Goal: Find specific page/section: Find specific page/section

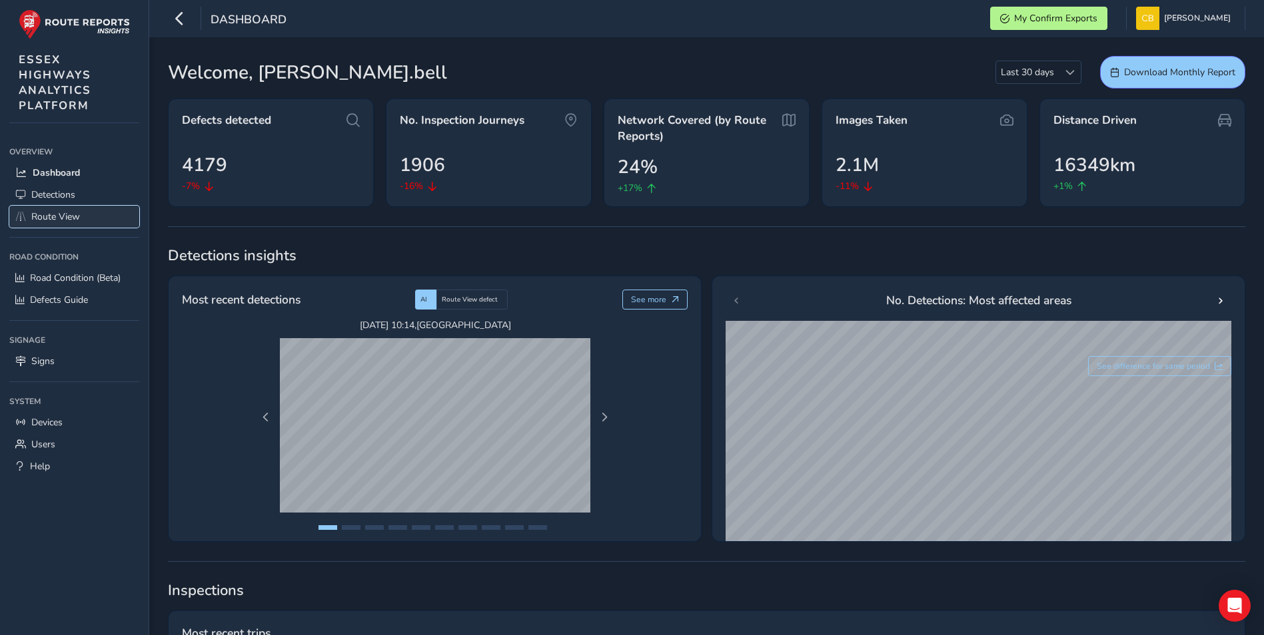
click at [45, 216] on span "Route View" at bounding box center [55, 216] width 49 height 13
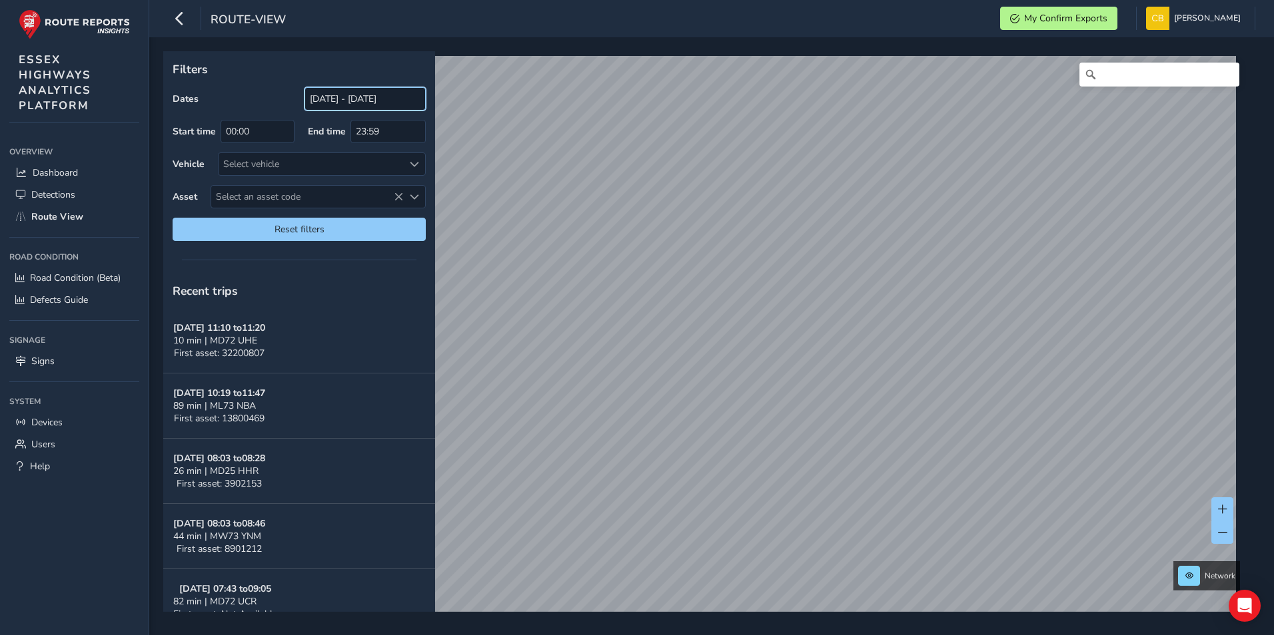
click at [388, 99] on input "[DATE] - [DATE]" at bounding box center [364, 98] width 121 height 23
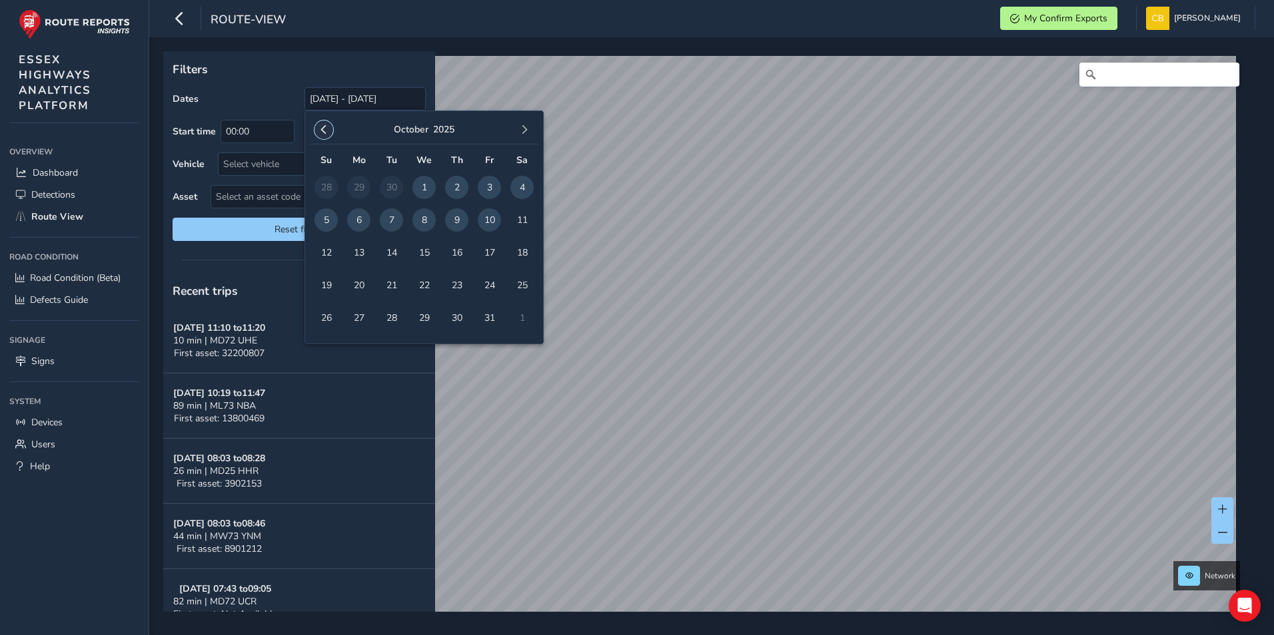
click at [324, 127] on span "button" at bounding box center [323, 129] width 9 height 9
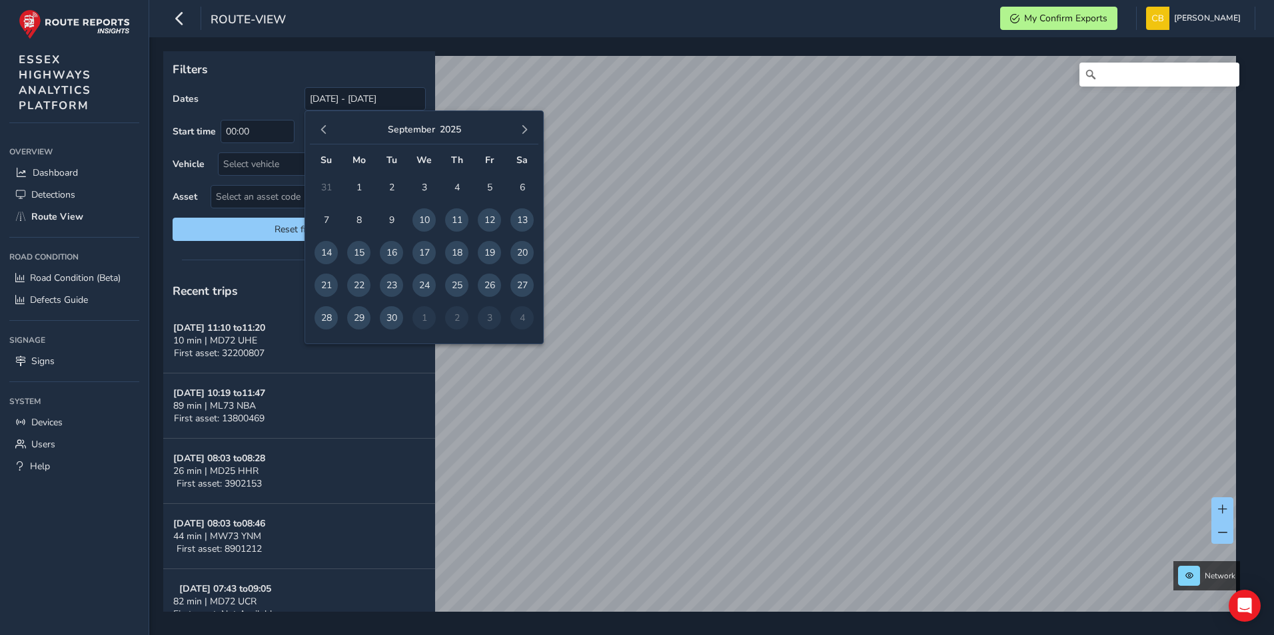
click at [454, 250] on span "18" at bounding box center [456, 252] width 23 height 23
click at [490, 249] on span "19" at bounding box center [489, 252] width 23 height 23
type input "[DATE] - [DATE]"
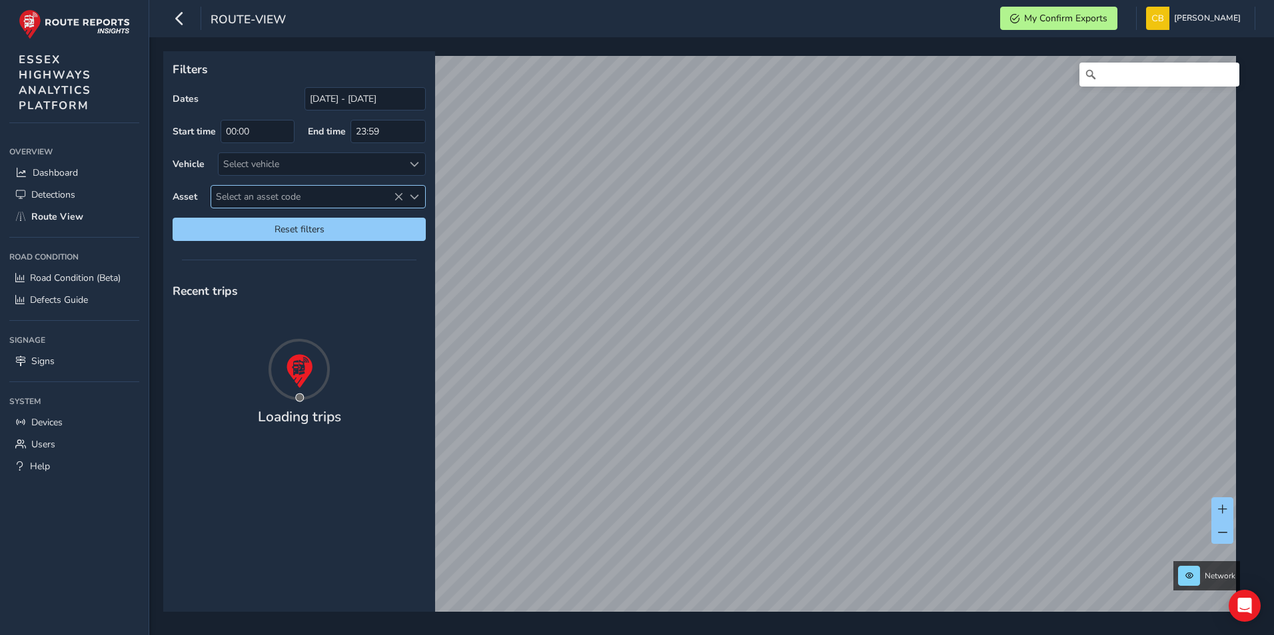
click at [239, 189] on span "Select an asset code" at bounding box center [307, 197] width 192 height 22
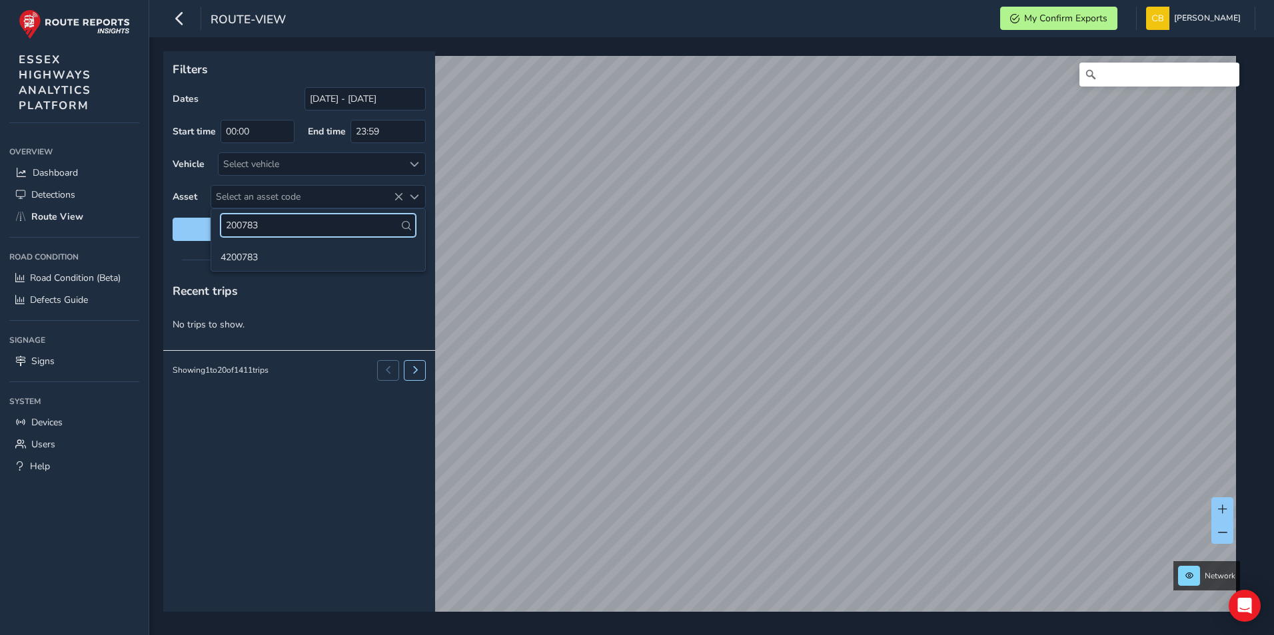
click at [238, 225] on input "200783" at bounding box center [317, 225] width 195 height 23
type input "2000783"
click at [280, 251] on li "2000783" at bounding box center [318, 256] width 214 height 20
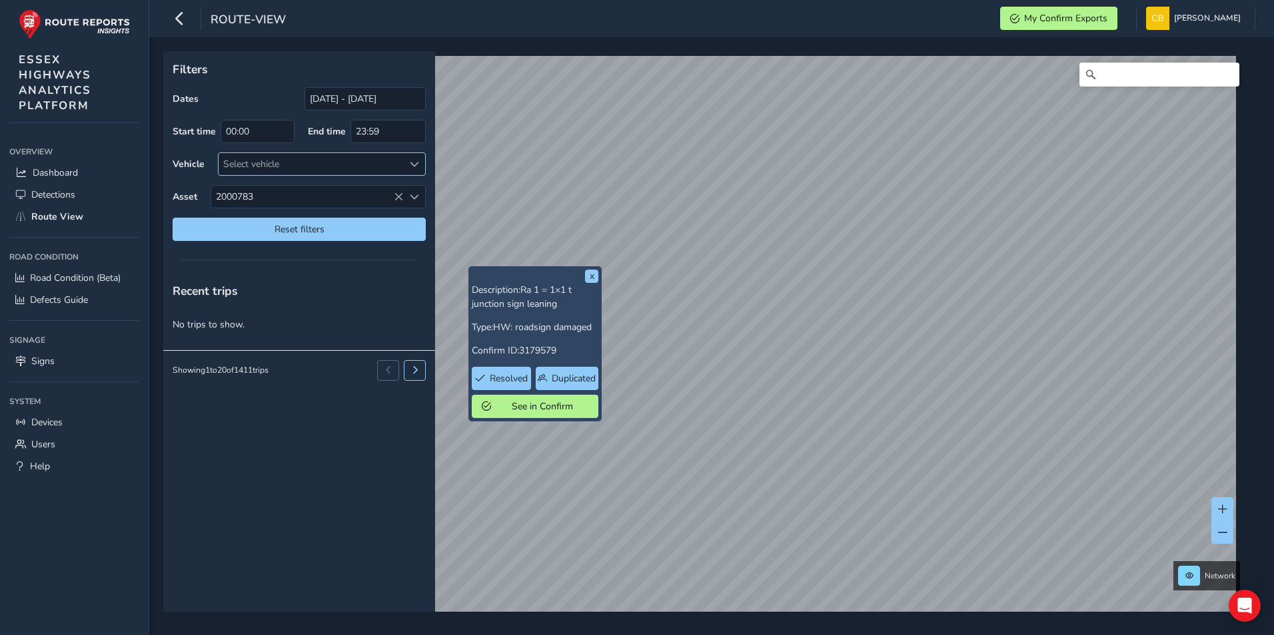
click at [420, 164] on div at bounding box center [414, 164] width 22 height 22
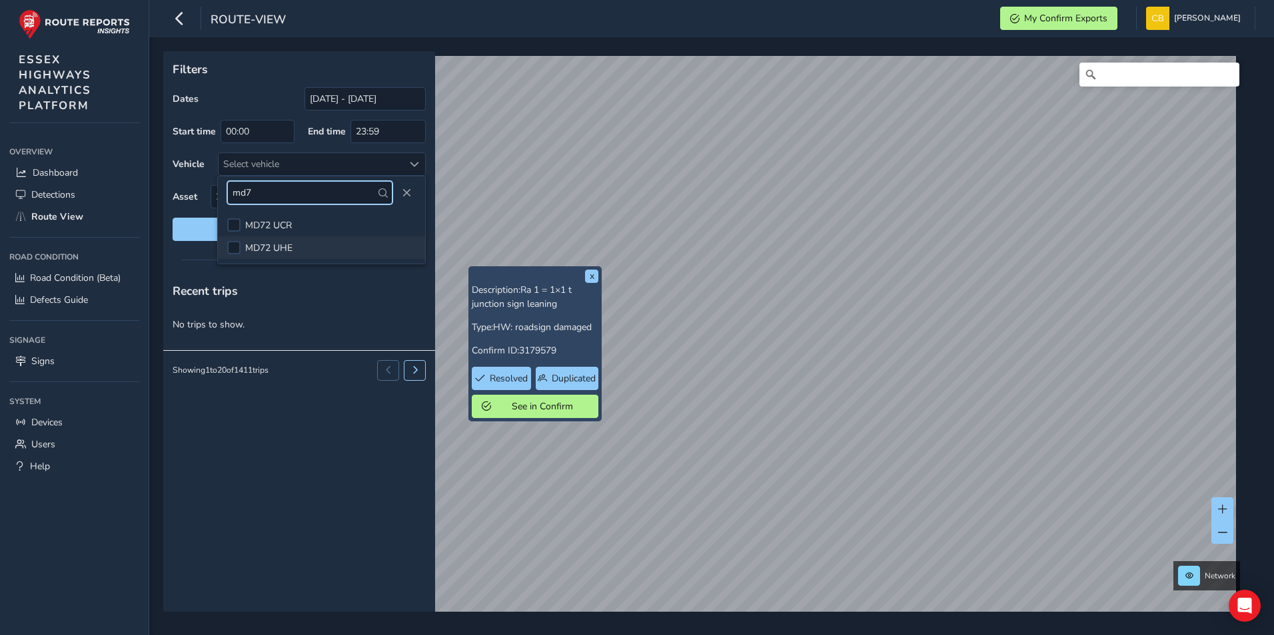
type input "md7"
click at [241, 246] on li "MD72 UHE" at bounding box center [321, 247] width 207 height 23
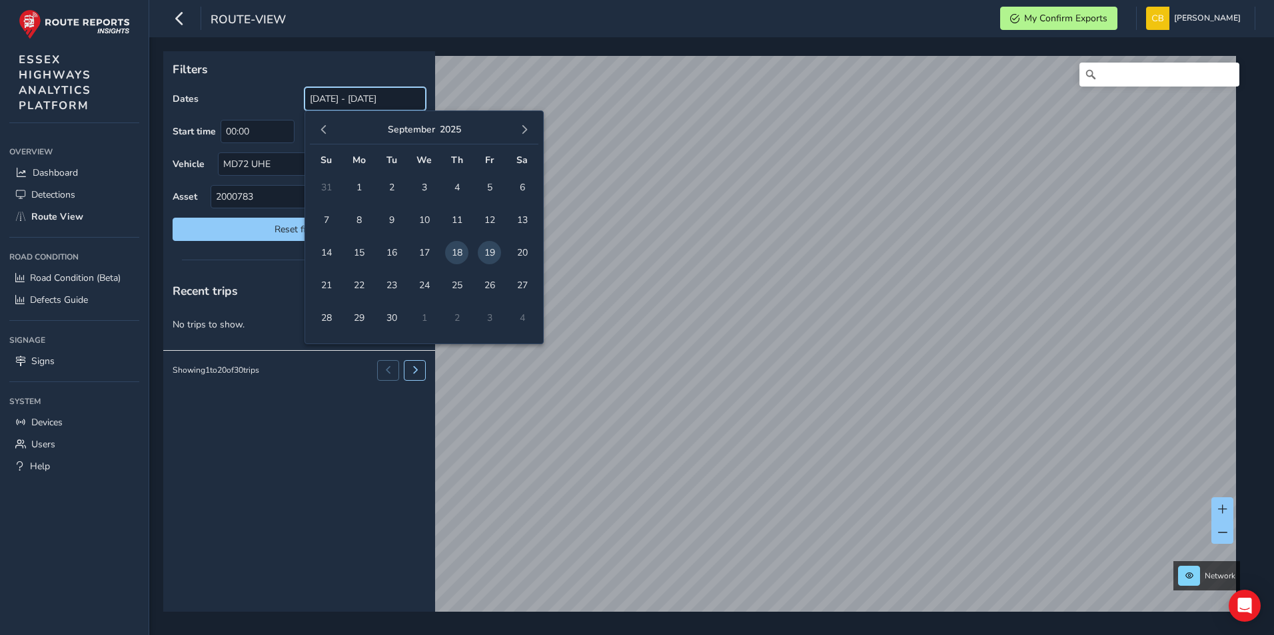
click at [355, 101] on input "[DATE] - [DATE]" at bounding box center [364, 98] width 121 height 23
click at [396, 249] on span "16" at bounding box center [391, 252] width 23 height 23
click at [527, 250] on span "20" at bounding box center [521, 252] width 23 height 23
click at [368, 101] on input "[DATE] - [DATE]" at bounding box center [364, 98] width 121 height 23
click at [320, 129] on span "button" at bounding box center [323, 129] width 9 height 9
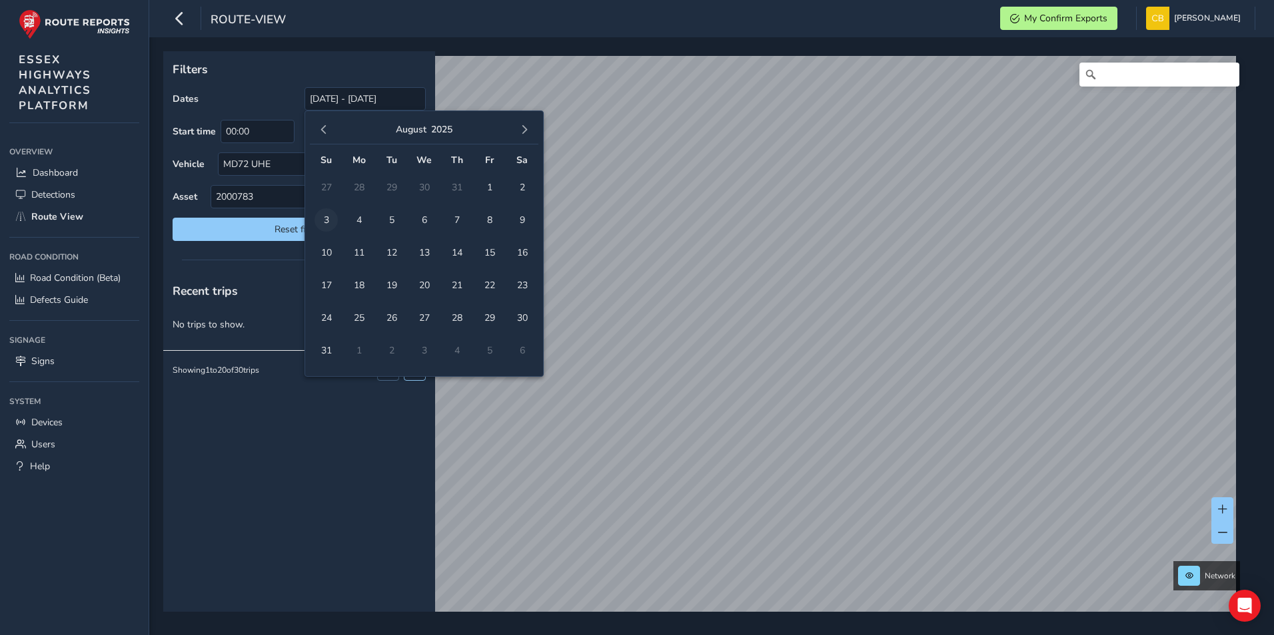
click at [326, 213] on span "3" at bounding box center [325, 219] width 23 height 23
click at [526, 127] on span "button" at bounding box center [524, 129] width 9 height 9
click at [492, 249] on span "19" at bounding box center [489, 252] width 23 height 23
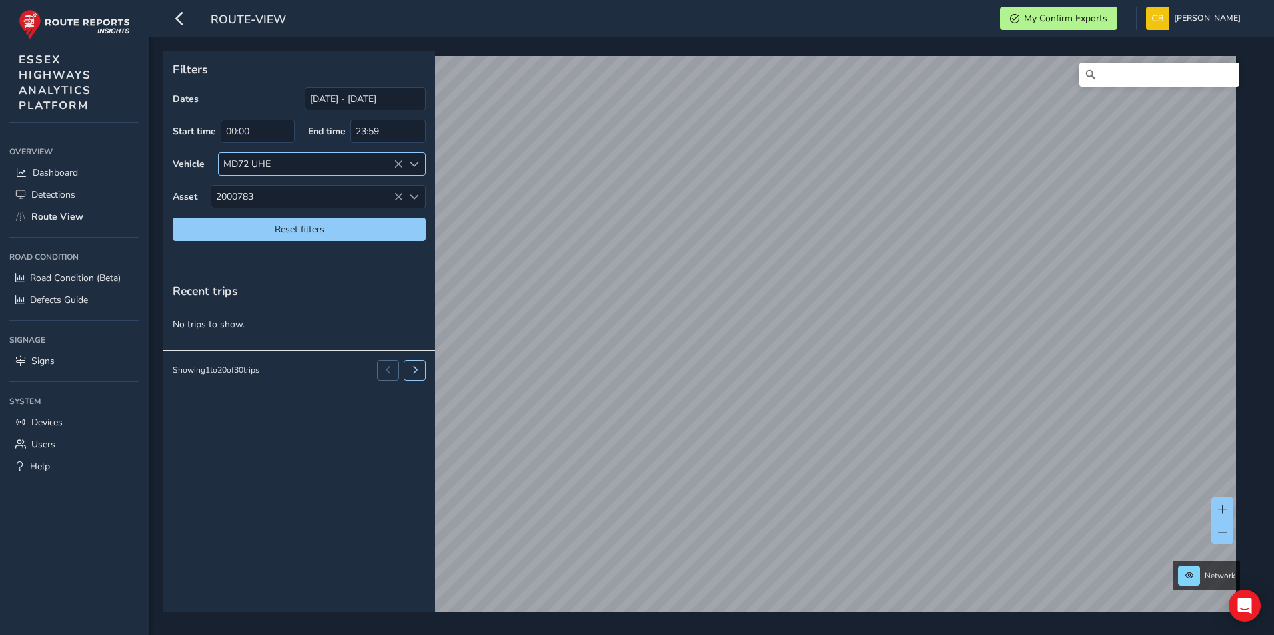
click at [278, 161] on div "MD72 UHE" at bounding box center [310, 164] width 185 height 22
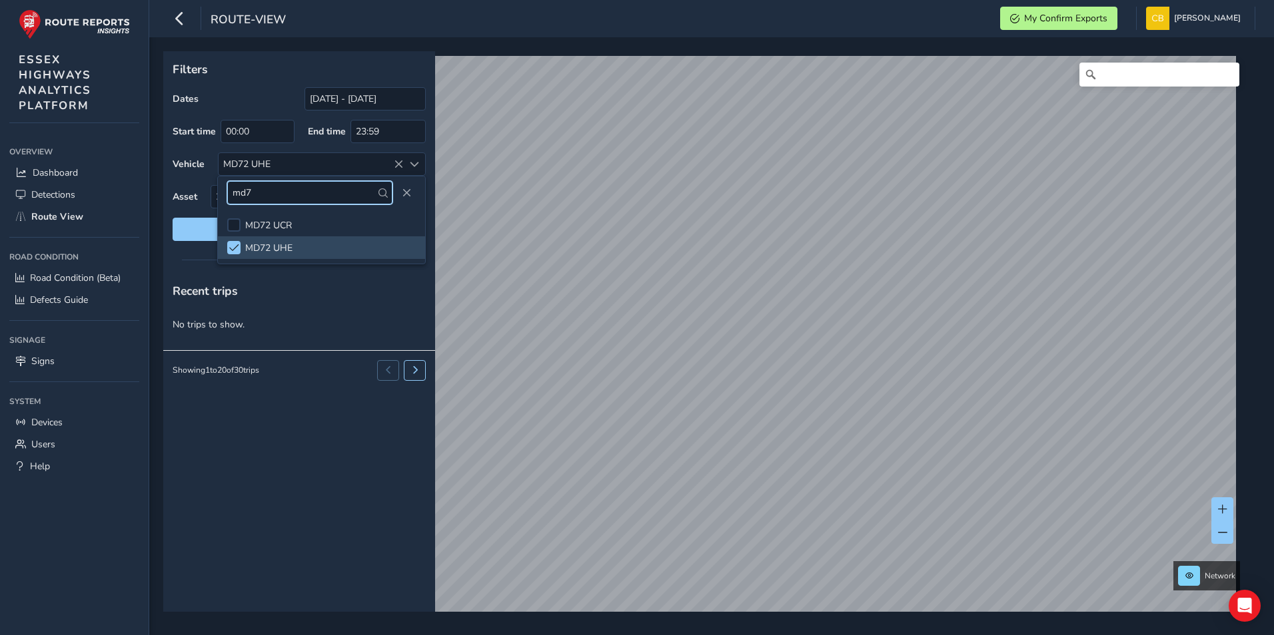
drag, startPoint x: 268, startPoint y: 188, endPoint x: 166, endPoint y: 169, distance: 104.4
click at [166, 169] on body "route-view My Confirm Exports [PERSON_NAME] Colour Scheme: Dark Dim Light Logou…" at bounding box center [637, 317] width 1274 height 635
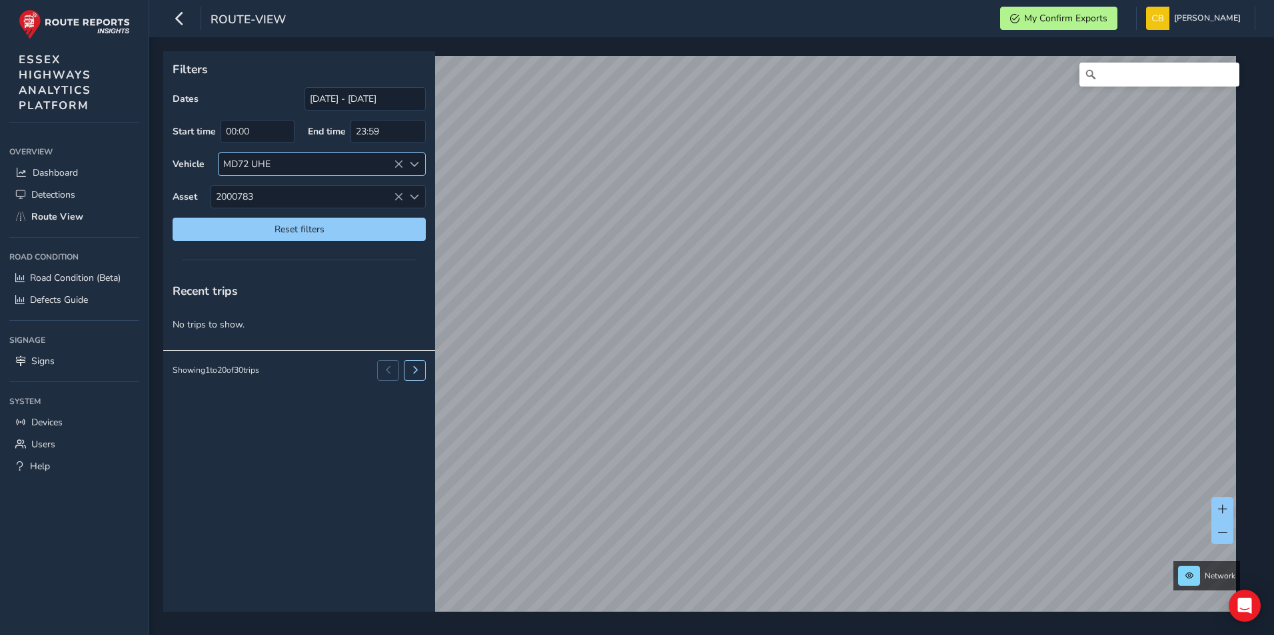
click at [396, 161] on div "MD72 UHE" at bounding box center [322, 164] width 208 height 23
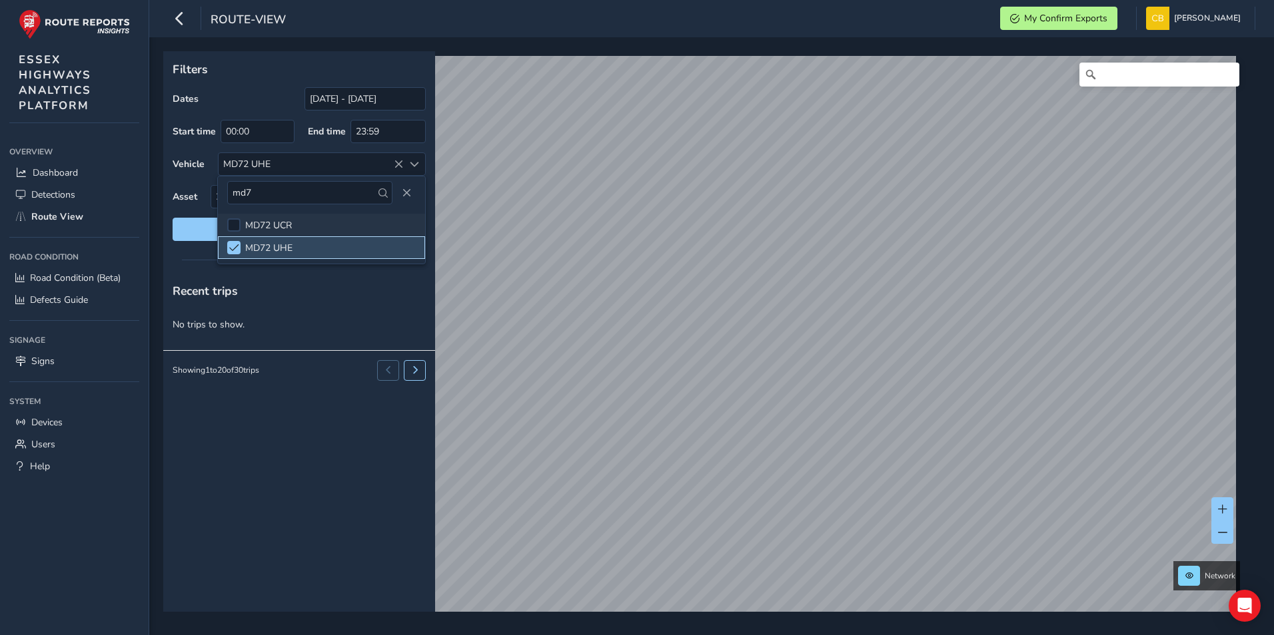
drag, startPoint x: 229, startPoint y: 242, endPoint x: 262, endPoint y: 228, distance: 35.9
click at [230, 242] on div at bounding box center [233, 247] width 13 height 13
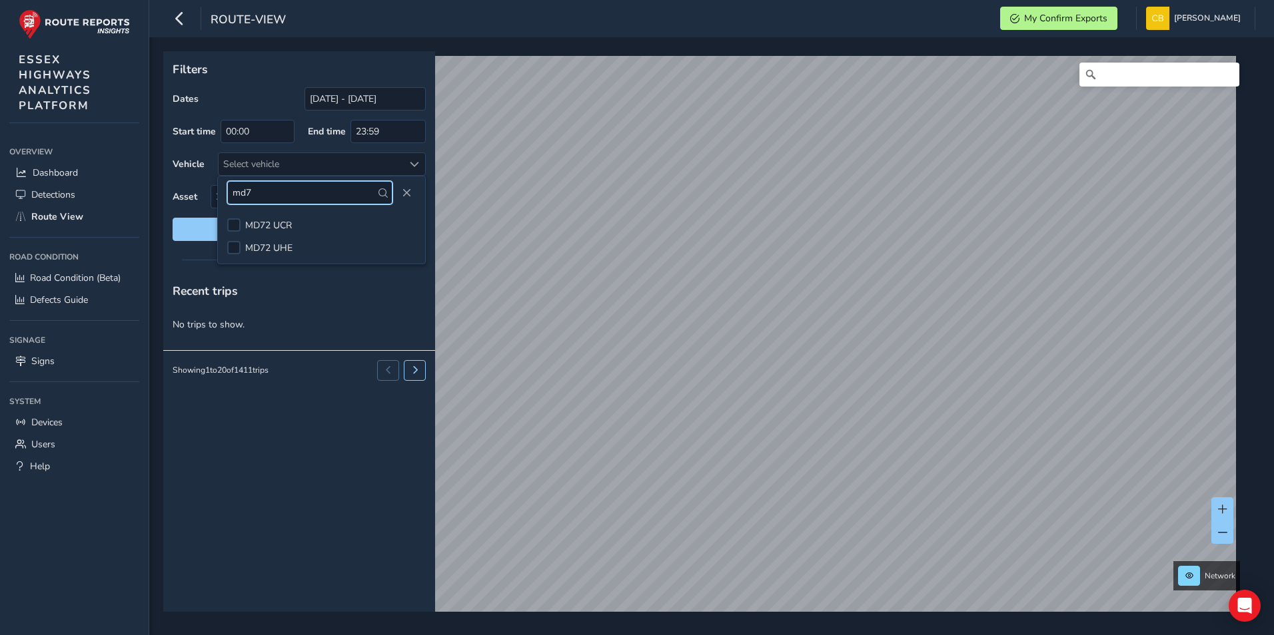
drag, startPoint x: 285, startPoint y: 187, endPoint x: 196, endPoint y: 188, distance: 89.3
click at [196, 188] on body "route-view My Confirm Exports [PERSON_NAME] Colour Scheme: Dark Dim Light Logou…" at bounding box center [637, 317] width 1274 height 635
click at [399, 194] on icon at bounding box center [398, 196] width 9 height 9
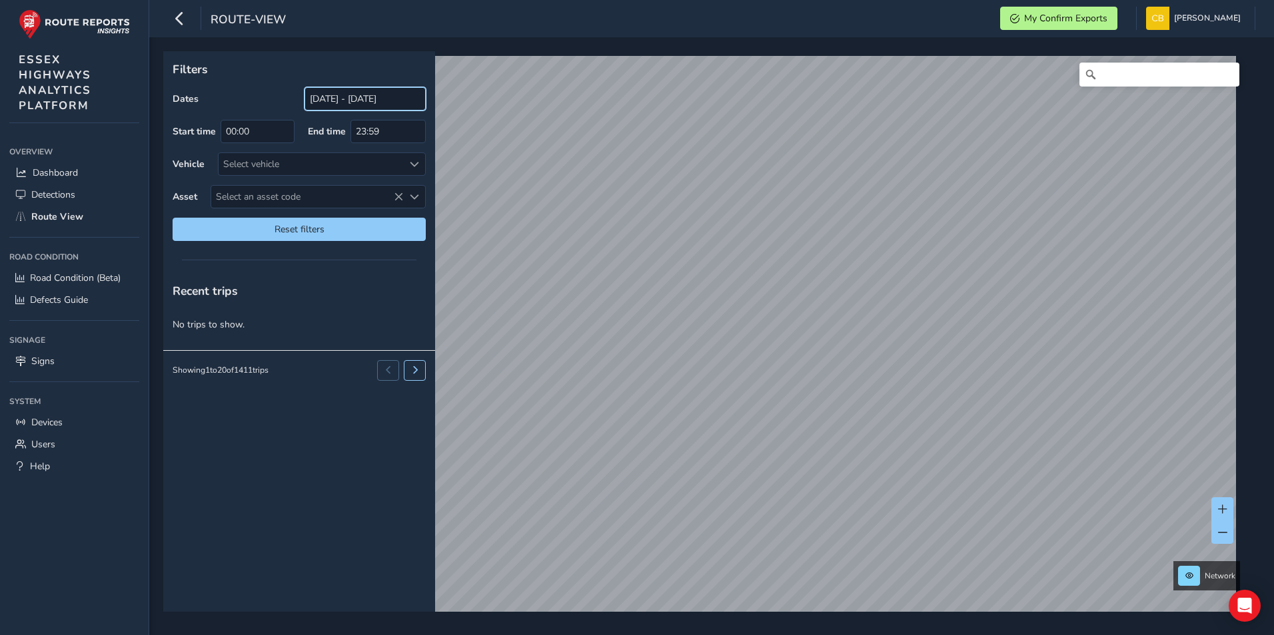
click at [364, 101] on input "[DATE] - [DATE]" at bounding box center [364, 98] width 121 height 23
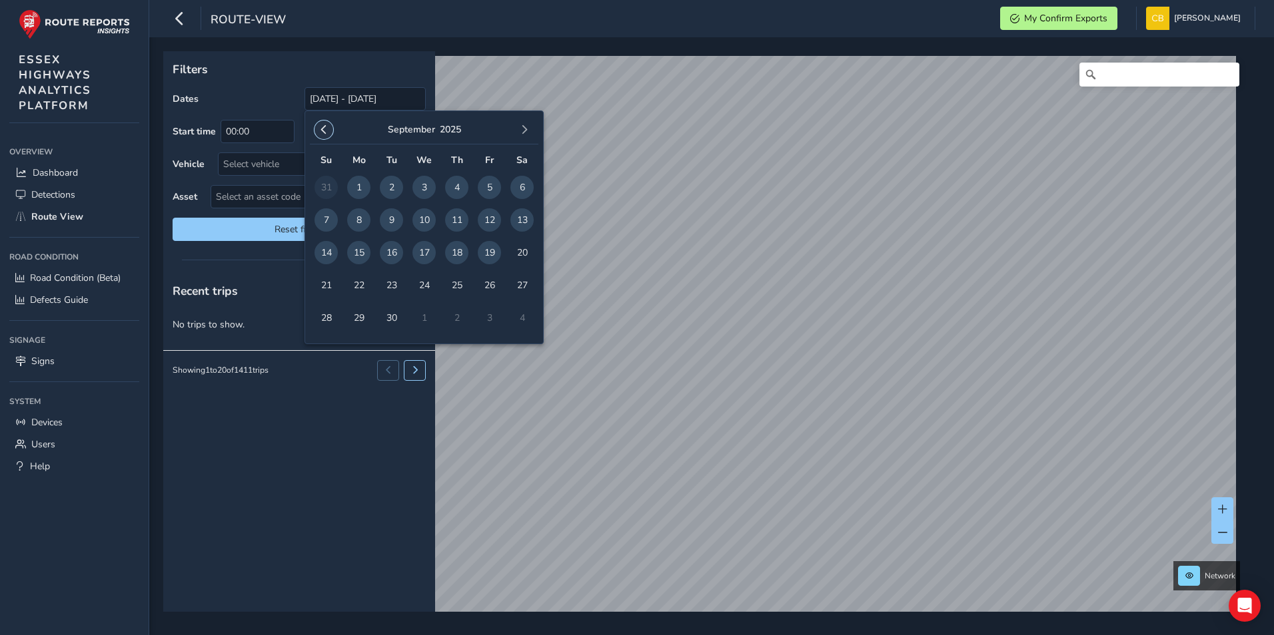
click at [325, 128] on span "button" at bounding box center [323, 129] width 9 height 9
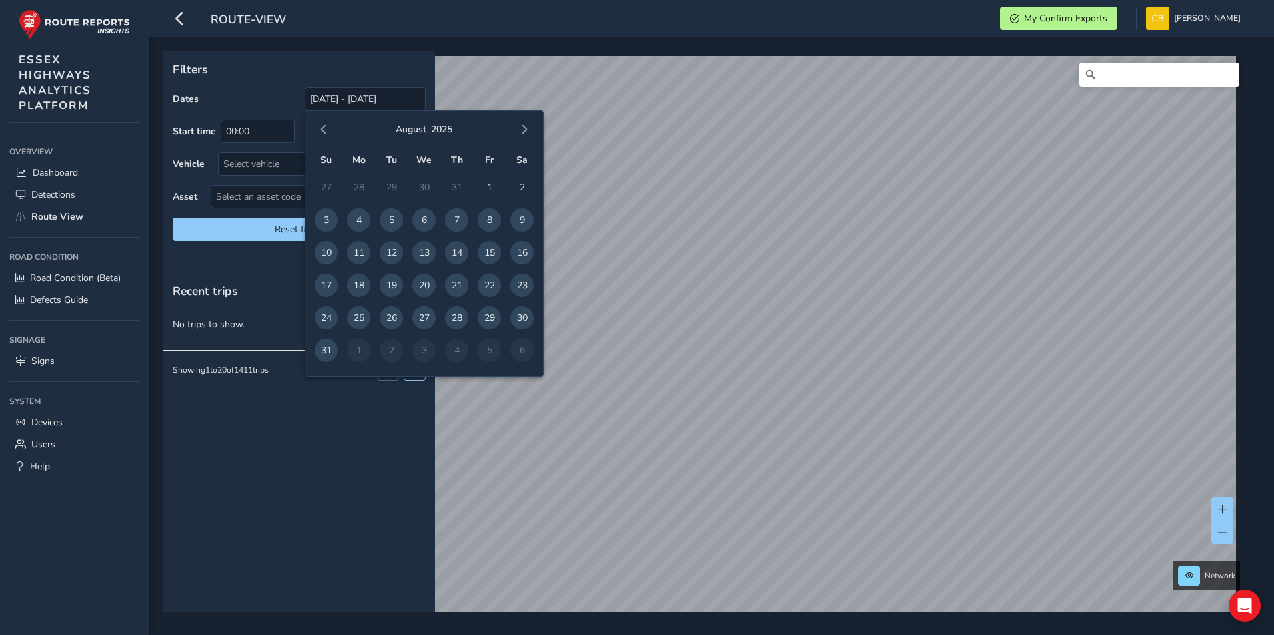
click at [325, 128] on span "button" at bounding box center [323, 129] width 9 height 9
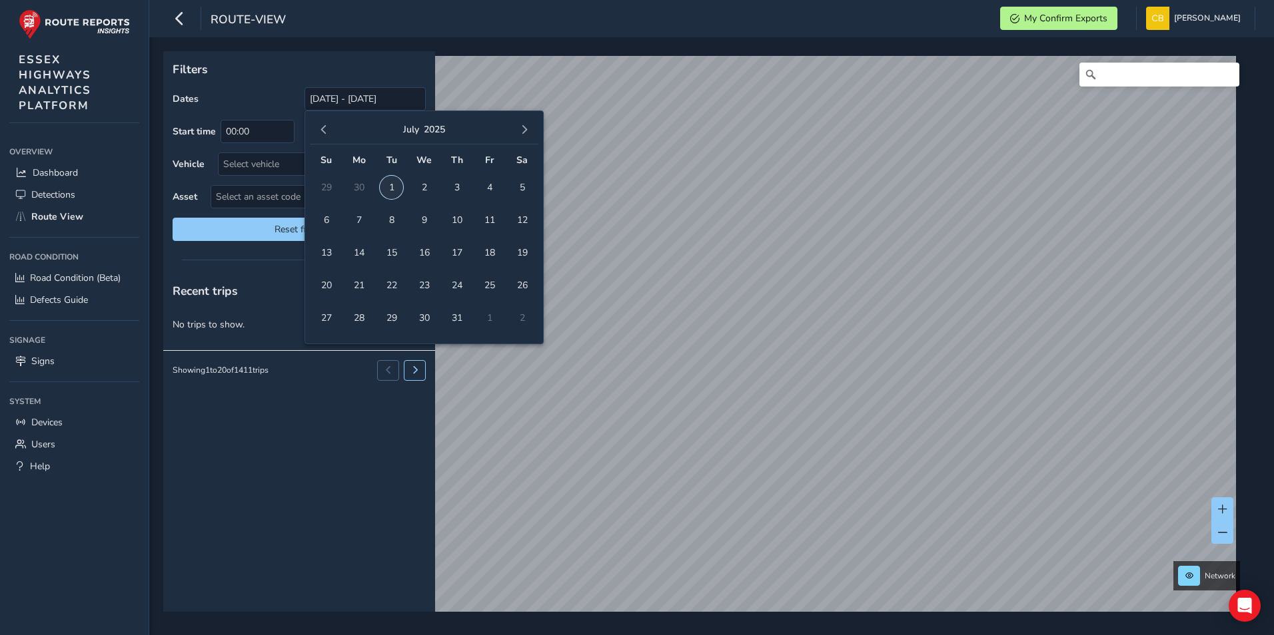
click at [394, 185] on span "1" at bounding box center [391, 187] width 23 height 23
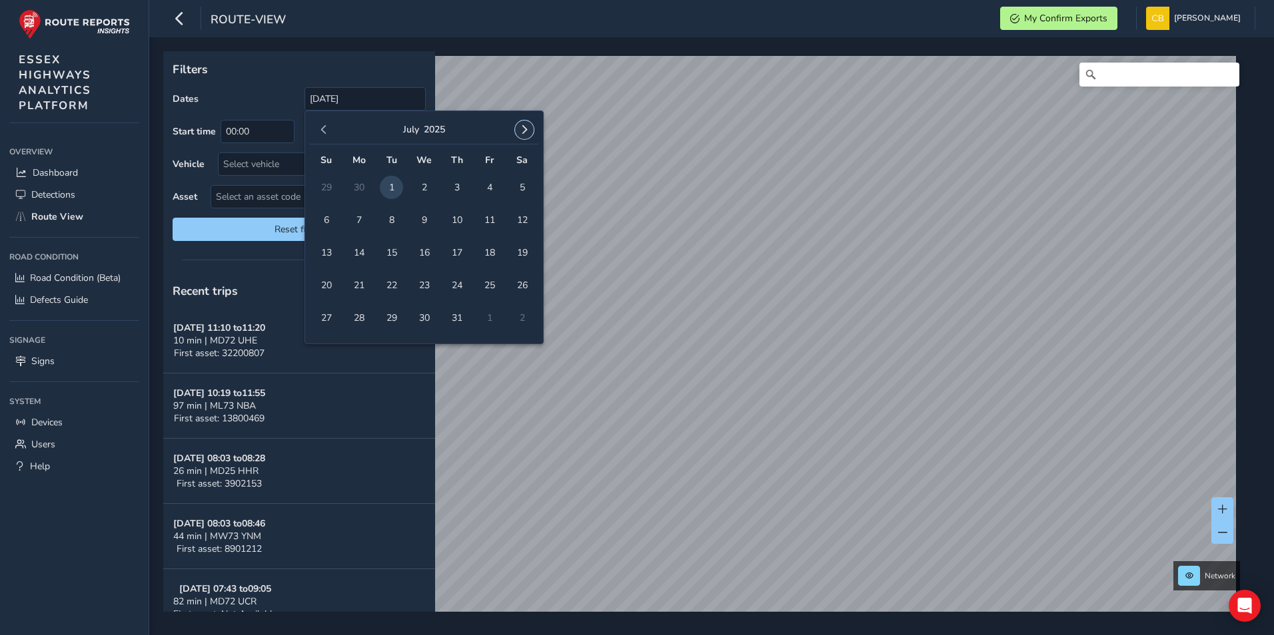
click at [524, 128] on span "button" at bounding box center [524, 129] width 9 height 9
click at [524, 129] on span "button" at bounding box center [524, 129] width 9 height 9
click at [522, 129] on span "button" at bounding box center [524, 129] width 9 height 9
click at [487, 216] on span "10" at bounding box center [489, 219] width 23 height 23
type input "[DATE] - [DATE]"
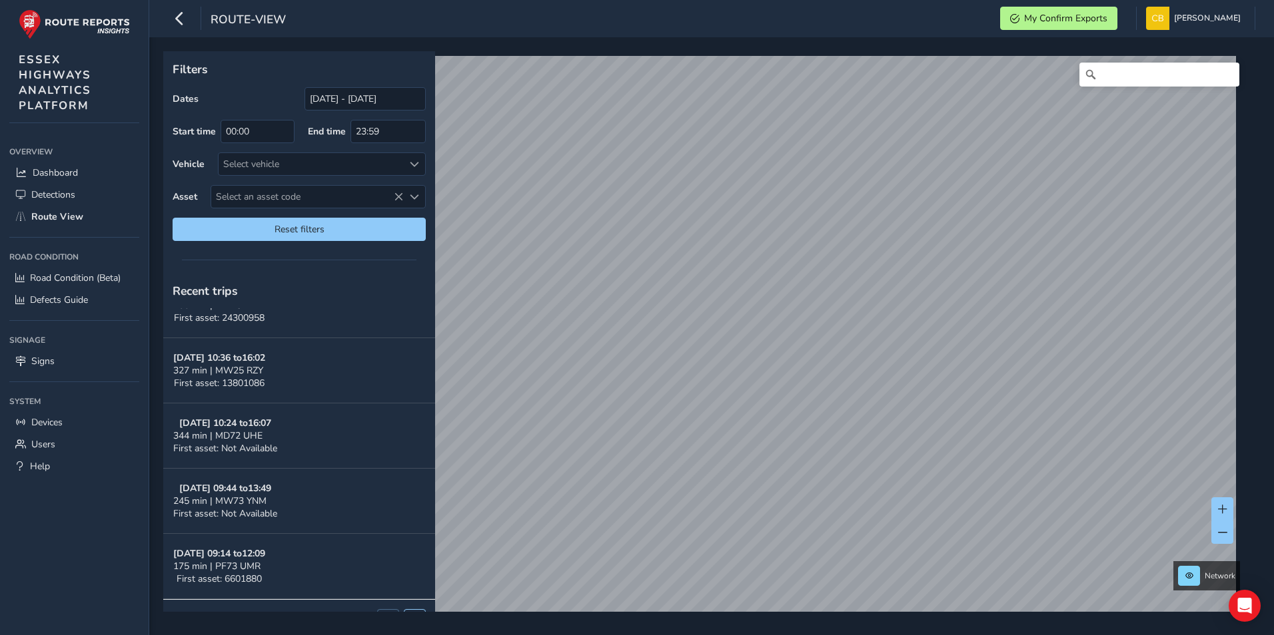
scroll to position [1041, 0]
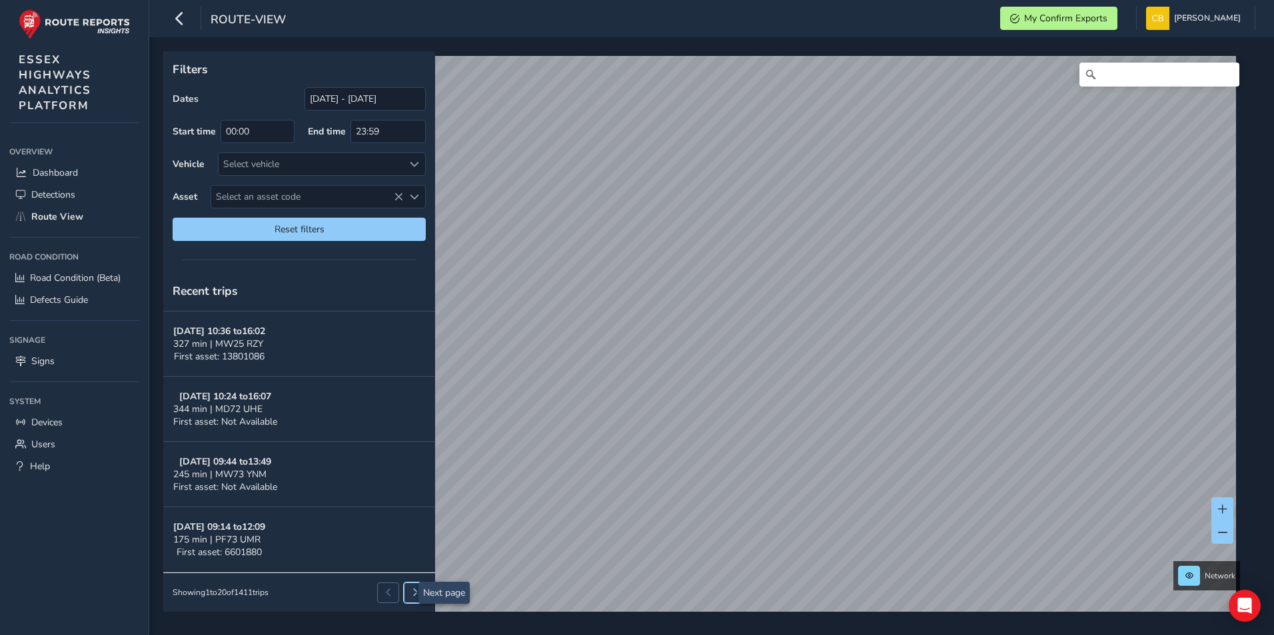
click at [412, 589] on button at bounding box center [415, 593] width 22 height 20
click at [411, 595] on span at bounding box center [415, 593] width 8 height 8
click at [411, 593] on span at bounding box center [415, 593] width 8 height 8
click at [411, 592] on span at bounding box center [415, 593] width 8 height 8
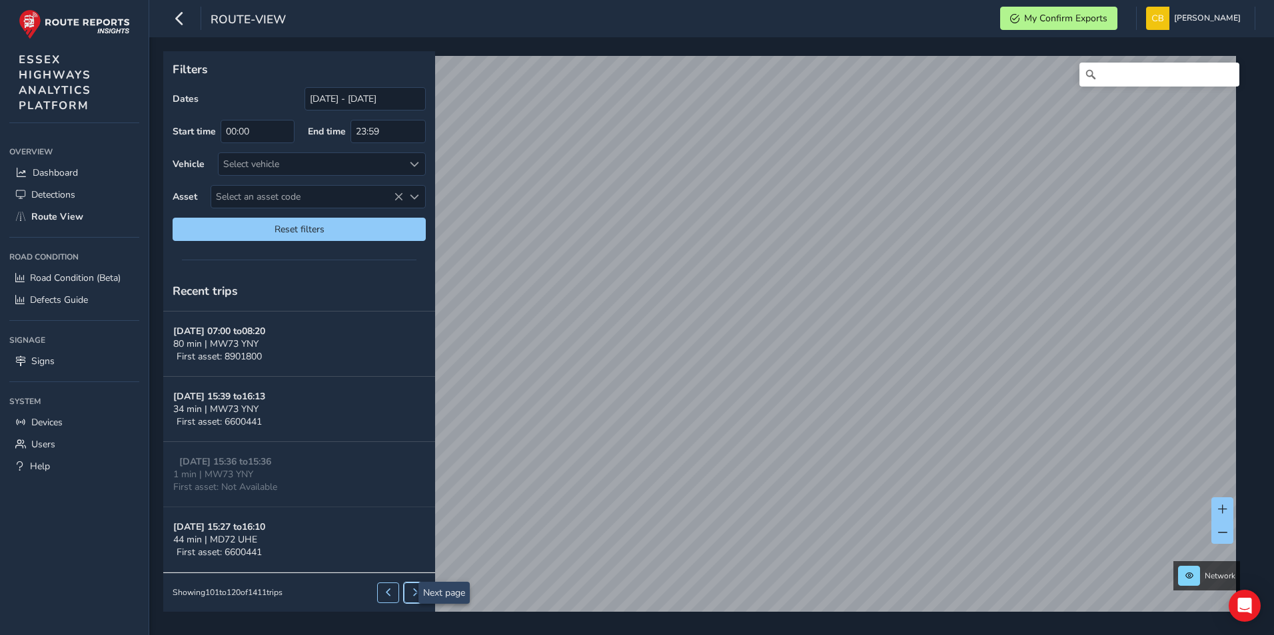
click at [411, 595] on span at bounding box center [415, 593] width 8 height 8
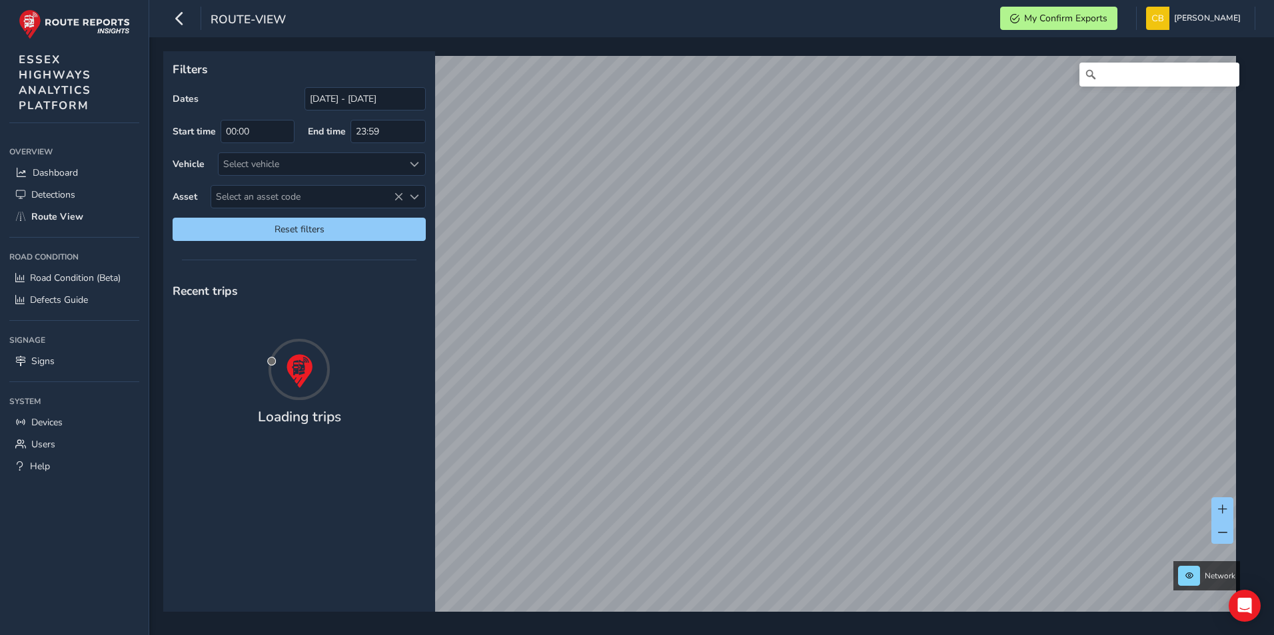
scroll to position [0, 0]
click at [419, 163] on div at bounding box center [414, 164] width 22 height 22
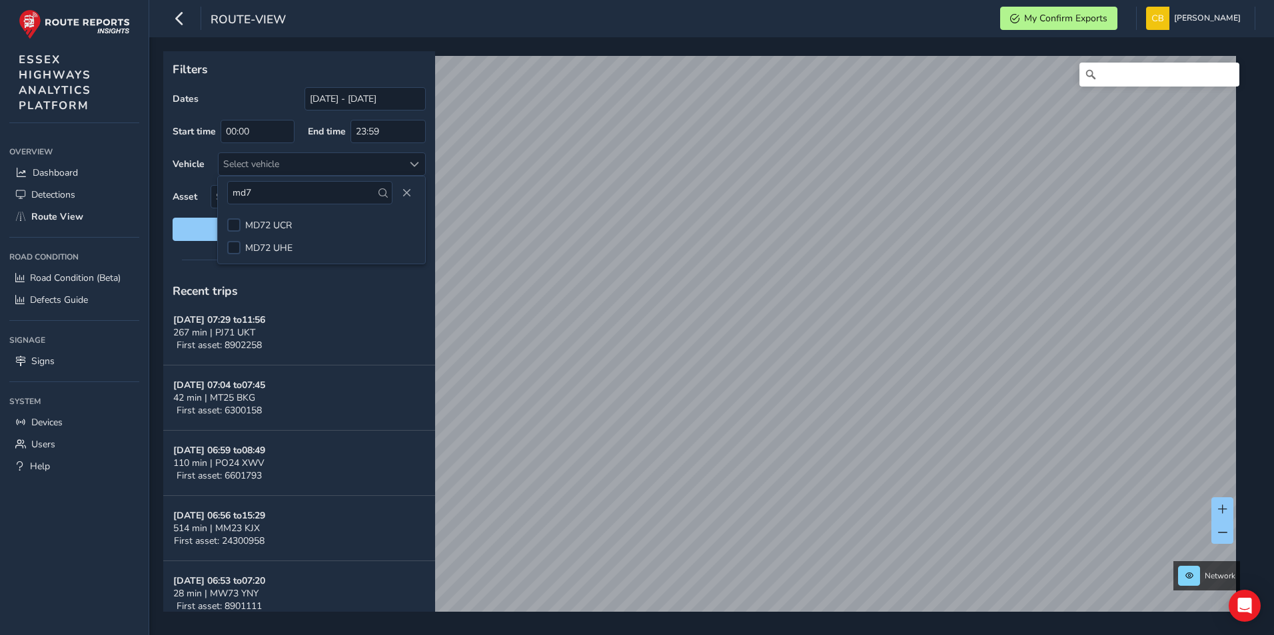
scroll to position [1041, 0]
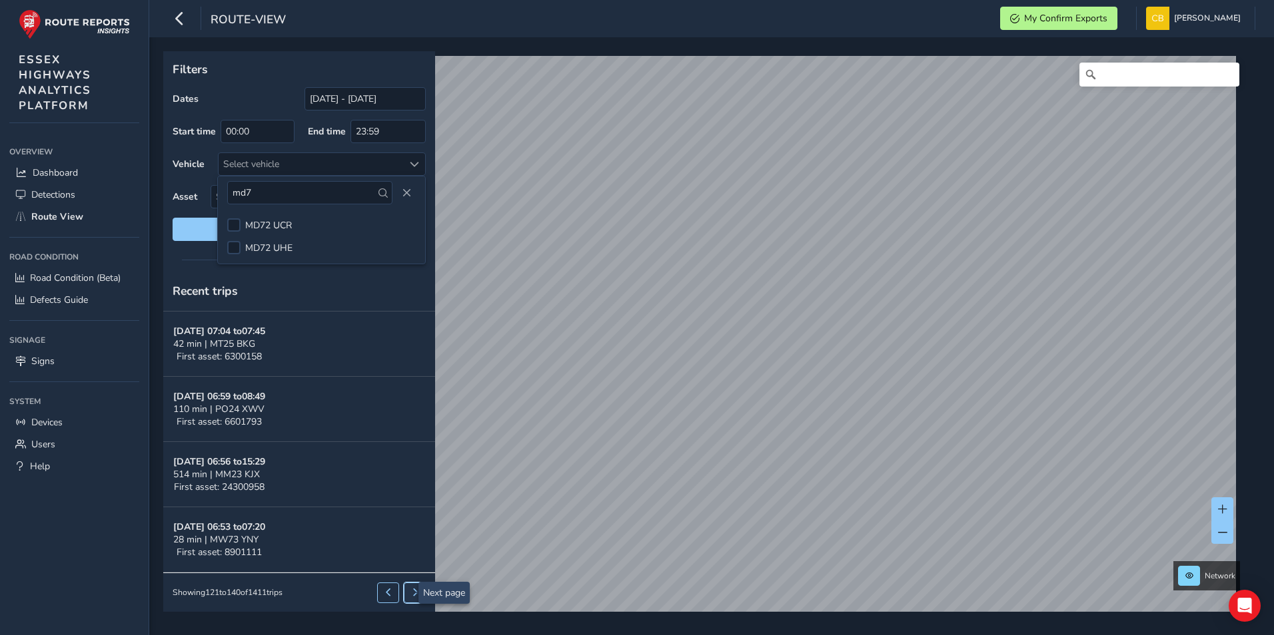
click at [411, 591] on span at bounding box center [415, 593] width 8 height 8
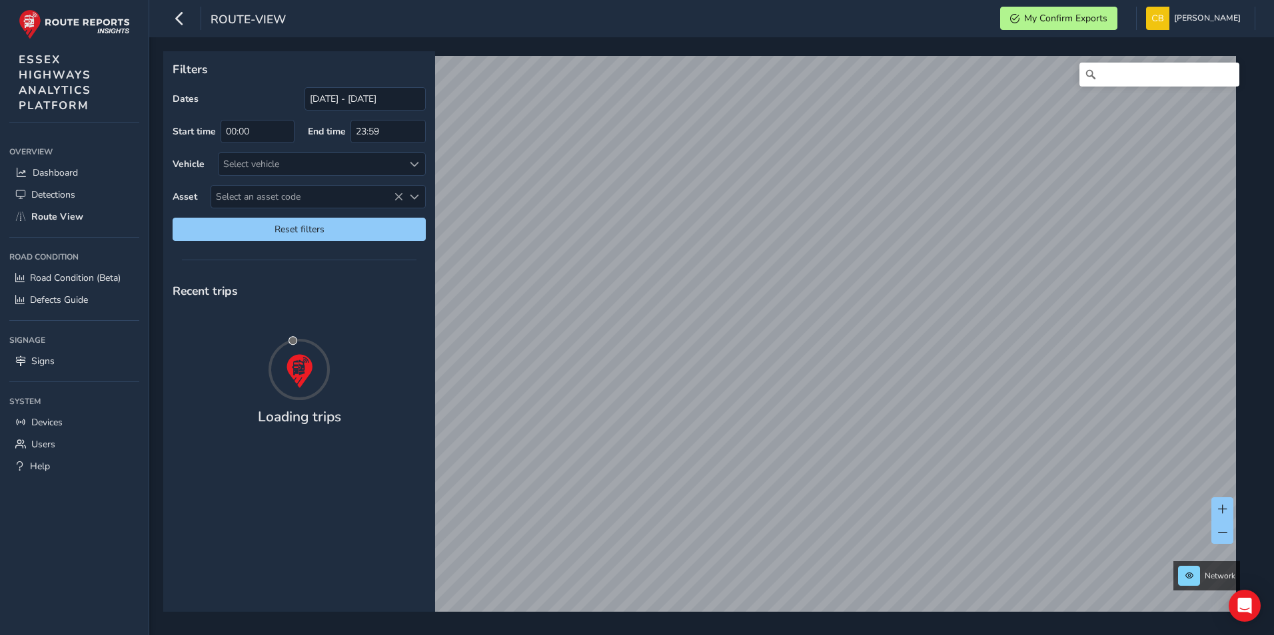
scroll to position [0, 0]
click at [349, 163] on div "Select vehicle" at bounding box center [310, 164] width 185 height 22
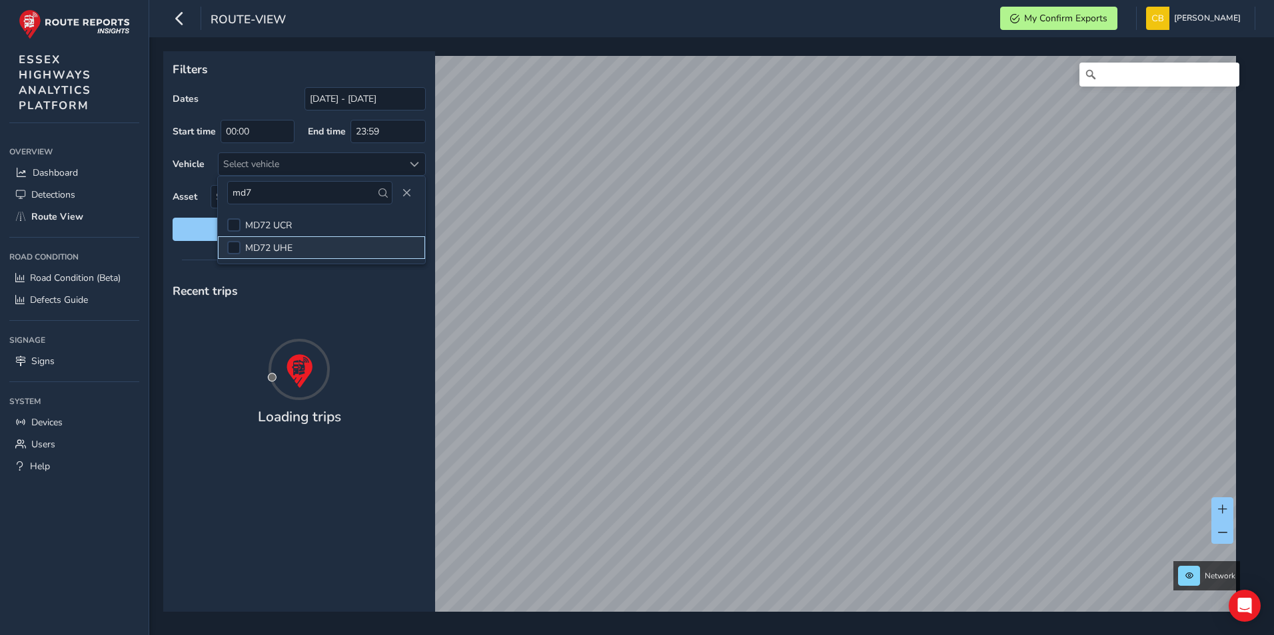
click at [291, 243] on span "MD72 UHE" at bounding box center [268, 248] width 47 height 13
click at [279, 245] on span "MD72 UHE" at bounding box center [268, 248] width 47 height 13
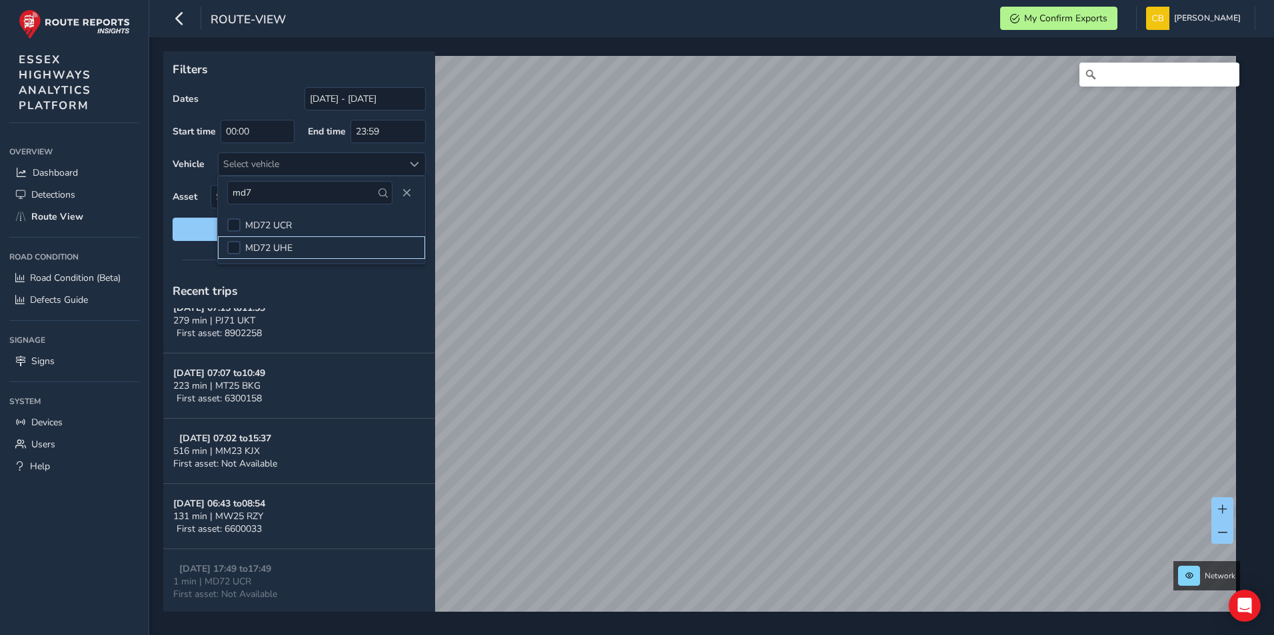
scroll to position [1041, 0]
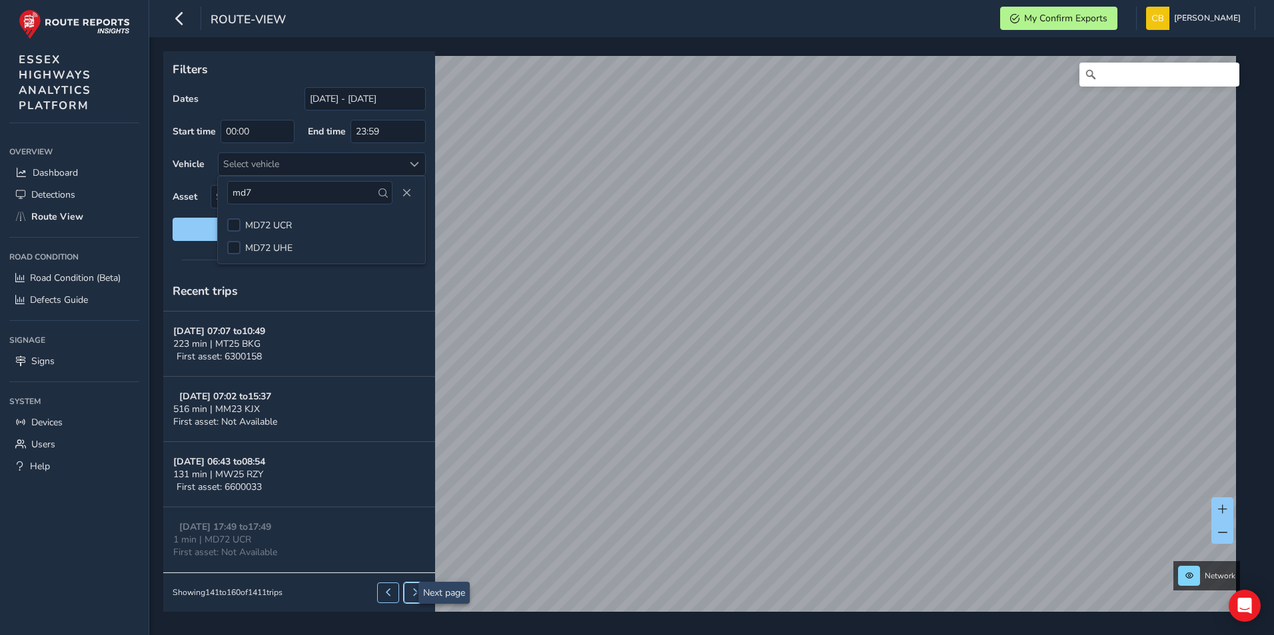
click at [411, 591] on span at bounding box center [415, 593] width 8 height 8
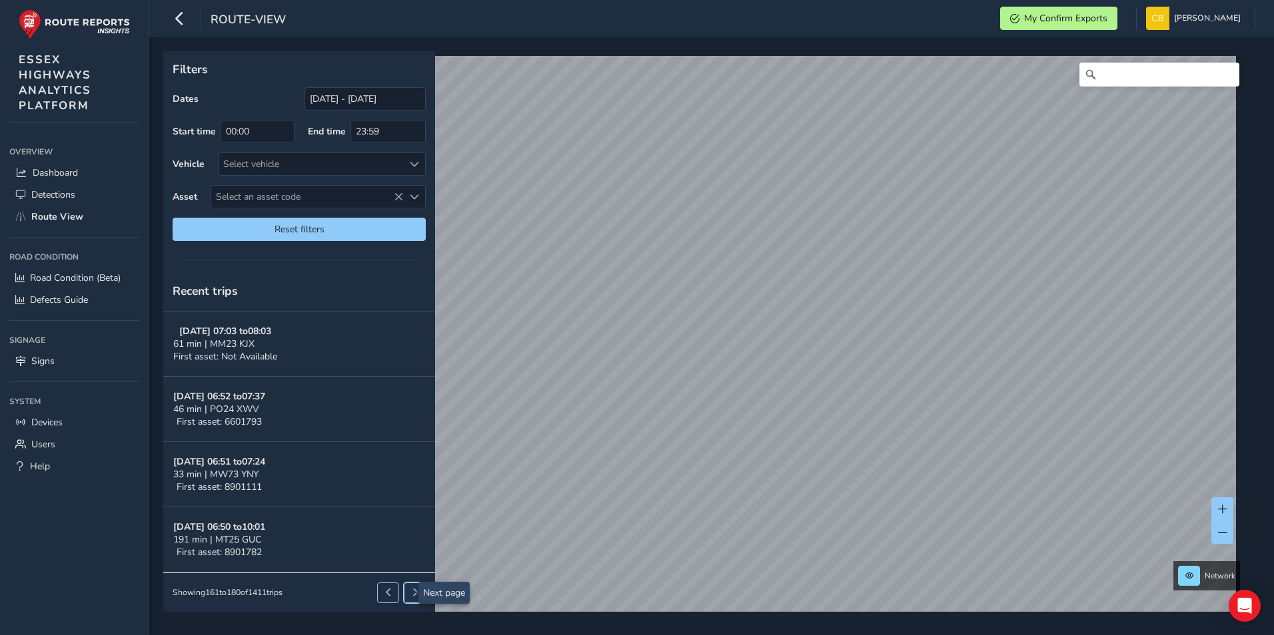
click at [409, 593] on button at bounding box center [415, 593] width 22 height 20
click at [404, 584] on button at bounding box center [415, 593] width 22 height 20
